Goal: Task Accomplishment & Management: Manage account settings

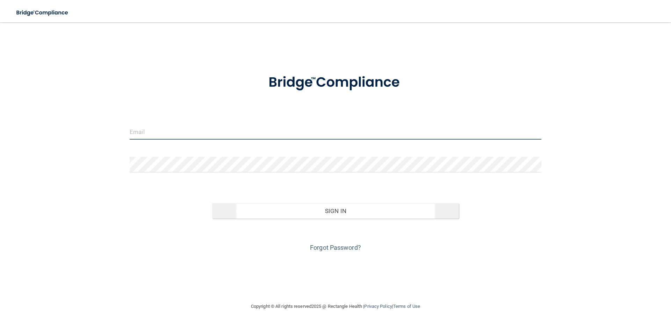
type input "[EMAIL_ADDRESS][DOMAIN_NAME]"
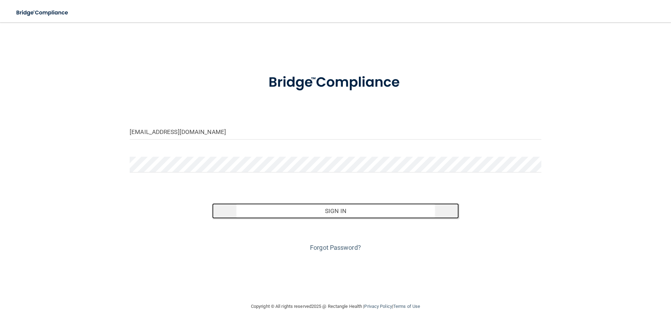
click at [343, 211] on button "Sign In" at bounding box center [335, 210] width 247 height 15
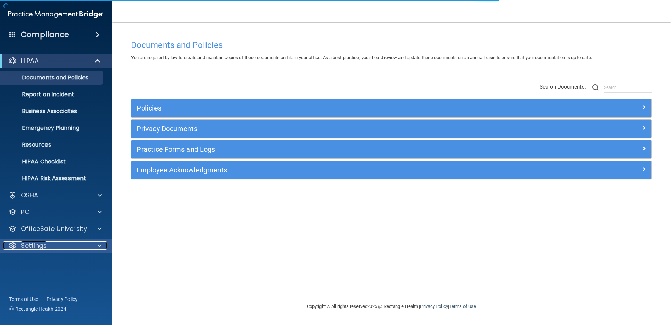
click at [87, 244] on div "Settings" at bounding box center [46, 245] width 87 height 8
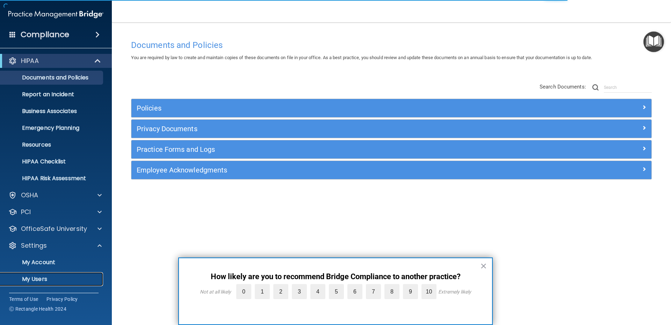
click at [34, 276] on p "My Users" at bounding box center [52, 278] width 95 height 7
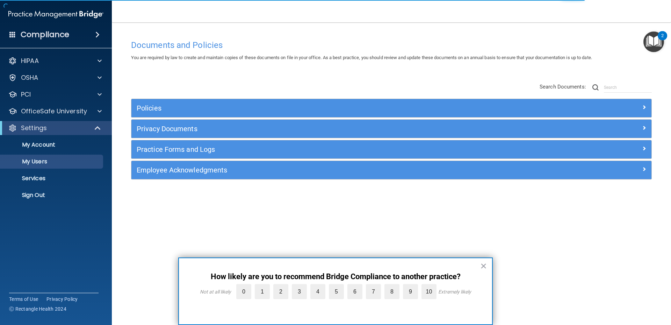
select select "20"
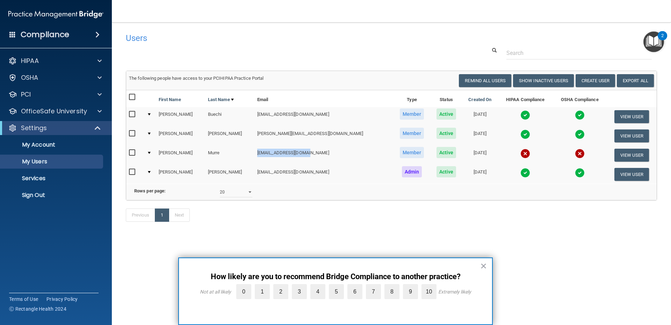
drag, startPoint x: 301, startPoint y: 152, endPoint x: 248, endPoint y: 153, distance: 52.8
click at [254, 153] on td "[EMAIL_ADDRESS][DOMAIN_NAME]" at bounding box center [323, 154] width 139 height 19
copy td "[EMAIL_ADDRESS][DOMAIN_NAME]"
click at [130, 152] on input "checkbox" at bounding box center [133, 153] width 8 height 6
checkbox input "true"
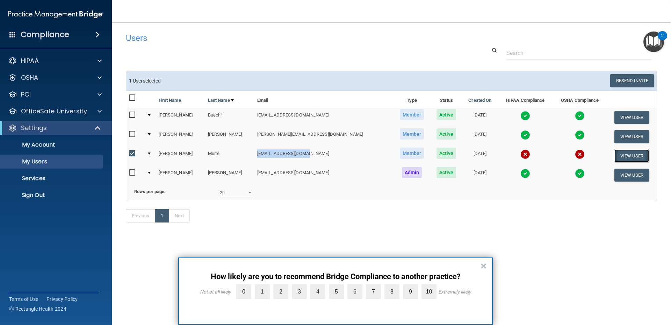
click at [626, 157] on button "View User" at bounding box center [631, 155] width 35 height 13
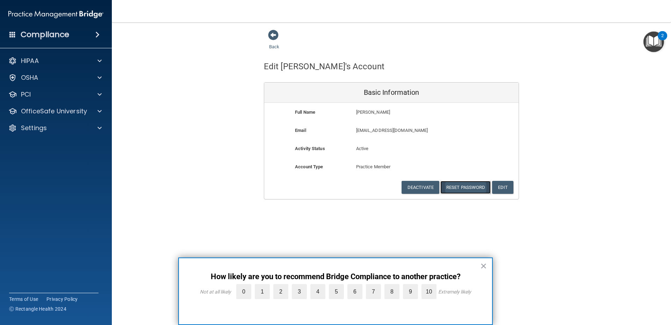
click at [465, 187] on button "Reset Password" at bounding box center [465, 187] width 50 height 13
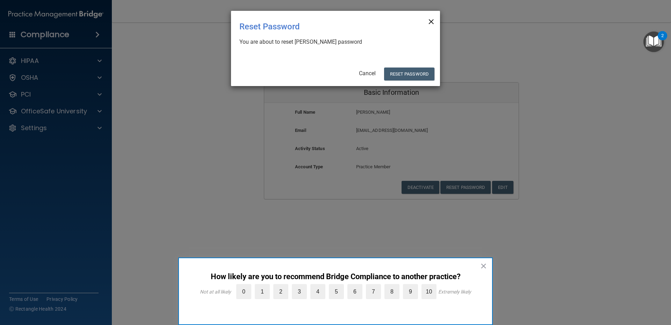
click at [430, 20] on span "×" at bounding box center [431, 21] width 6 height 14
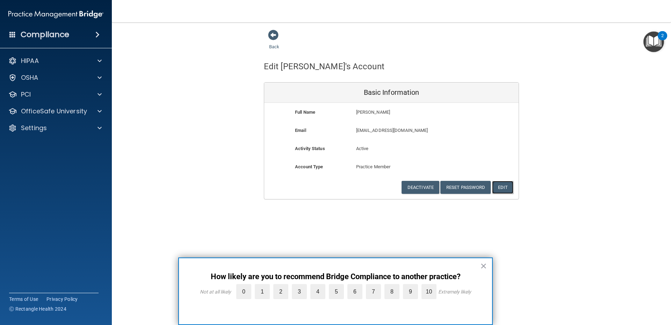
click at [506, 185] on button "Edit" at bounding box center [502, 187] width 21 height 13
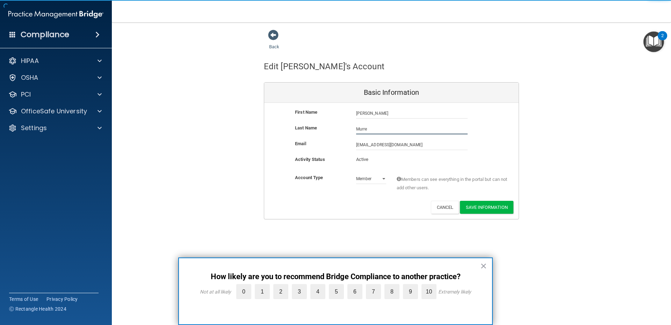
click at [390, 131] on input "Murre" at bounding box center [411, 129] width 111 height 10
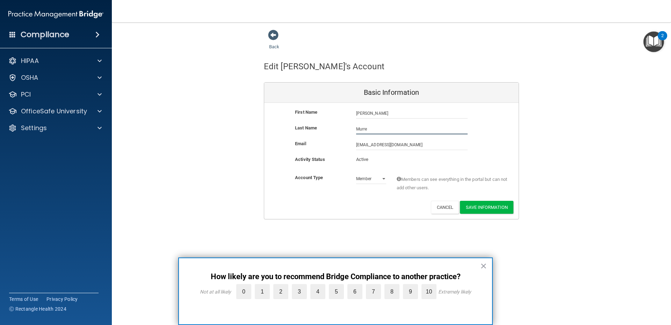
type input "[PERSON_NAME]"
click at [479, 207] on button "Save Information" at bounding box center [486, 207] width 53 height 13
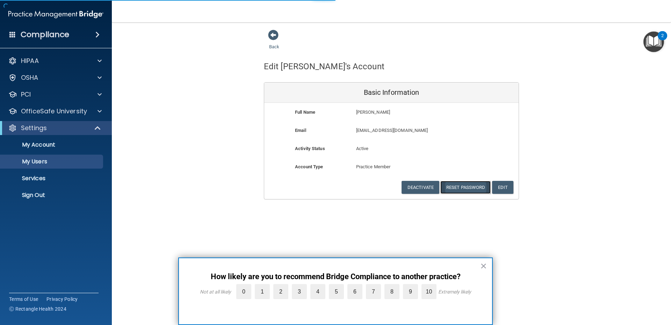
click at [470, 191] on button "Reset Password" at bounding box center [465, 187] width 50 height 13
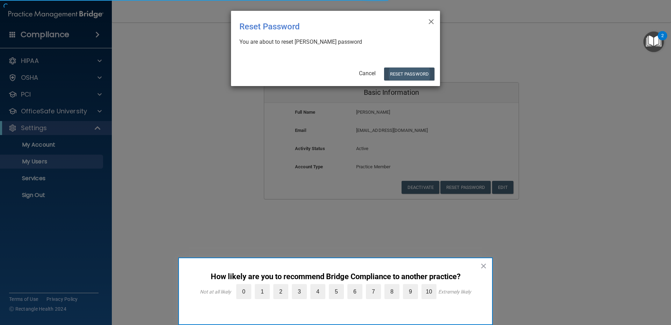
select select "20"
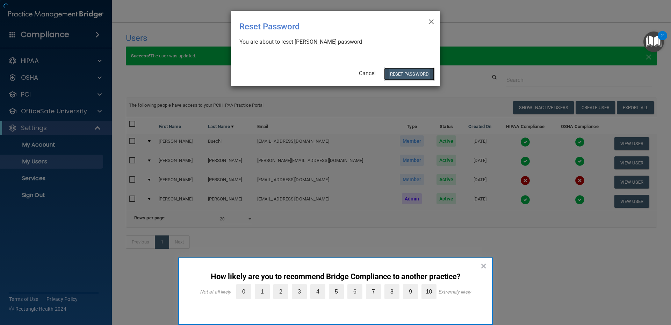
click at [392, 71] on button "Reset Password" at bounding box center [409, 73] width 50 height 13
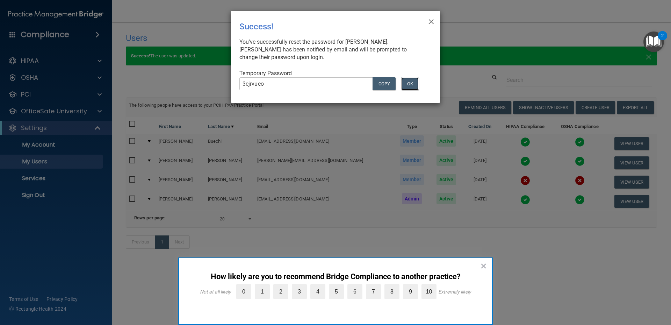
click at [411, 88] on button "OK" at bounding box center [409, 83] width 17 height 13
